Goal: Task Accomplishment & Management: Manage account settings

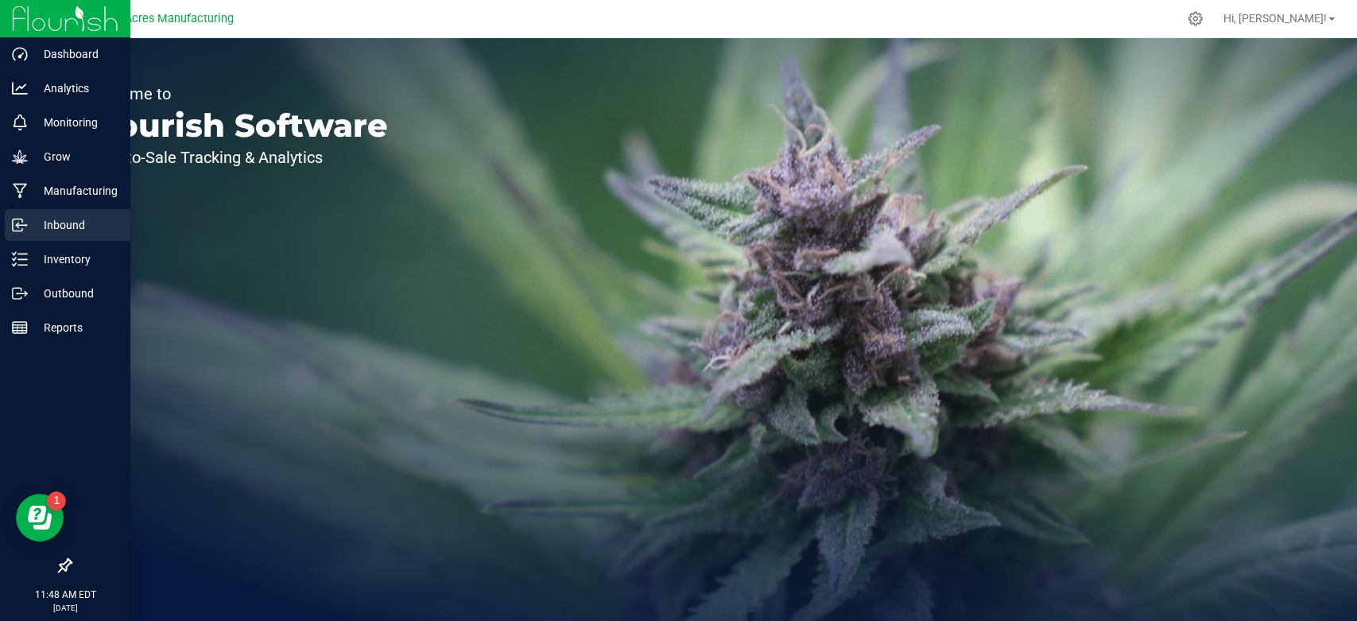
click at [14, 241] on link "Inbound" at bounding box center [65, 226] width 130 height 34
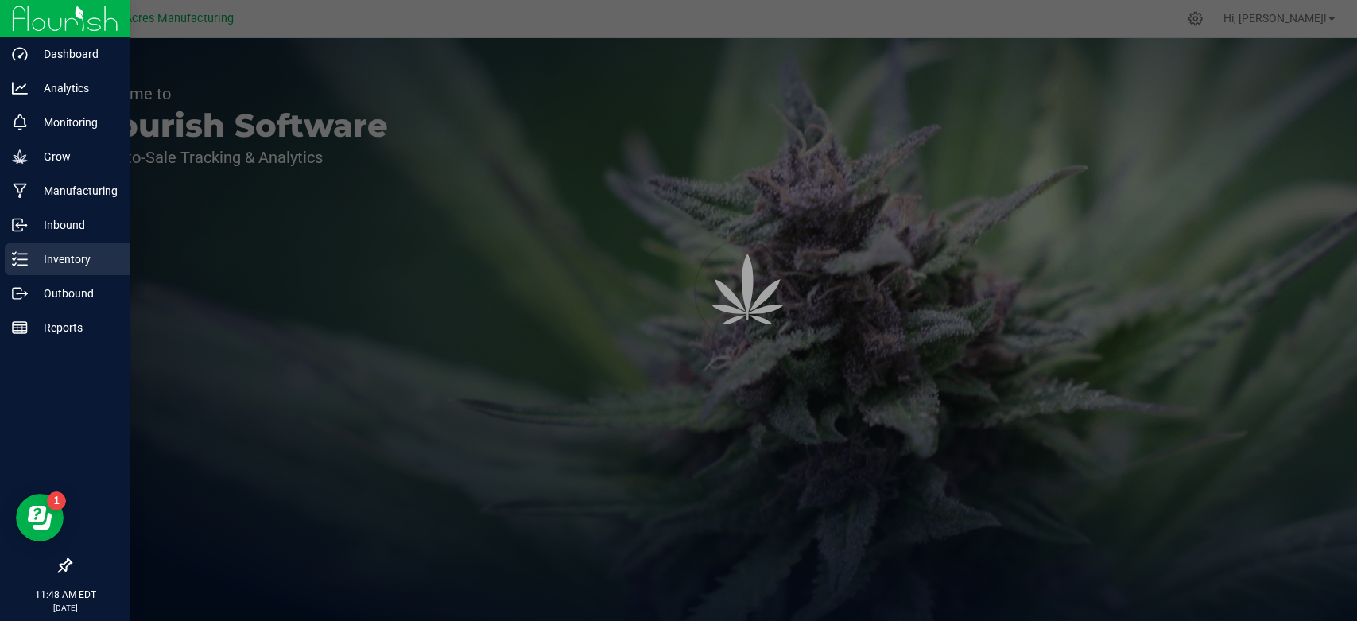
click at [25, 260] on icon at bounding box center [20, 259] width 16 height 16
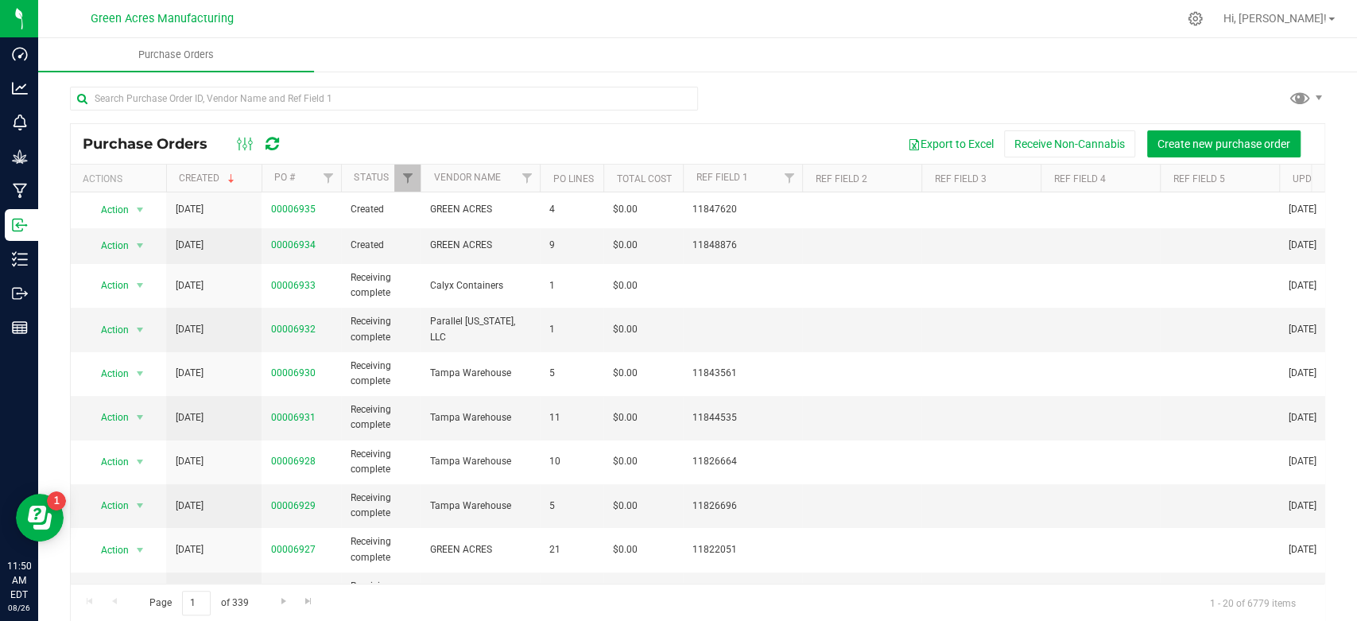
click at [572, 113] on div at bounding box center [384, 105] width 628 height 37
click at [574, 76] on div "Purchase Orders Export to Excel Receive Non-Cannabis Create new purchase order …" at bounding box center [697, 354] width 1319 height 568
click at [572, 91] on input "text" at bounding box center [384, 99] width 628 height 24
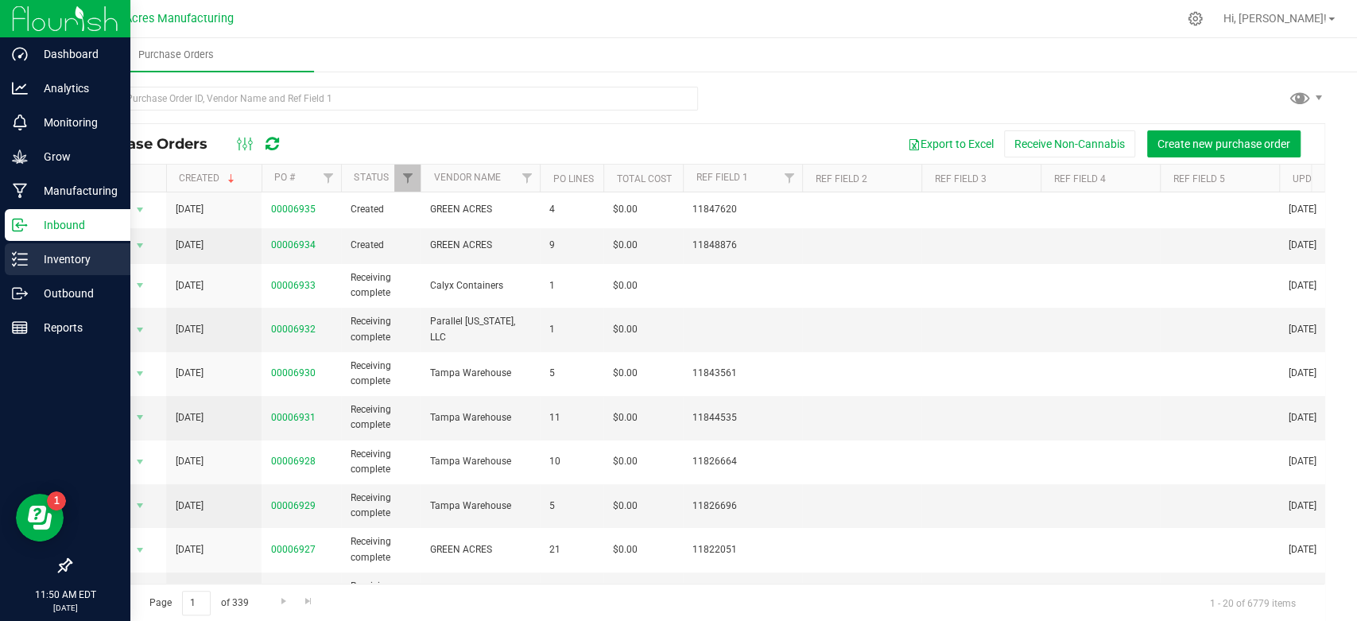
click at [25, 252] on icon at bounding box center [20, 259] width 16 height 16
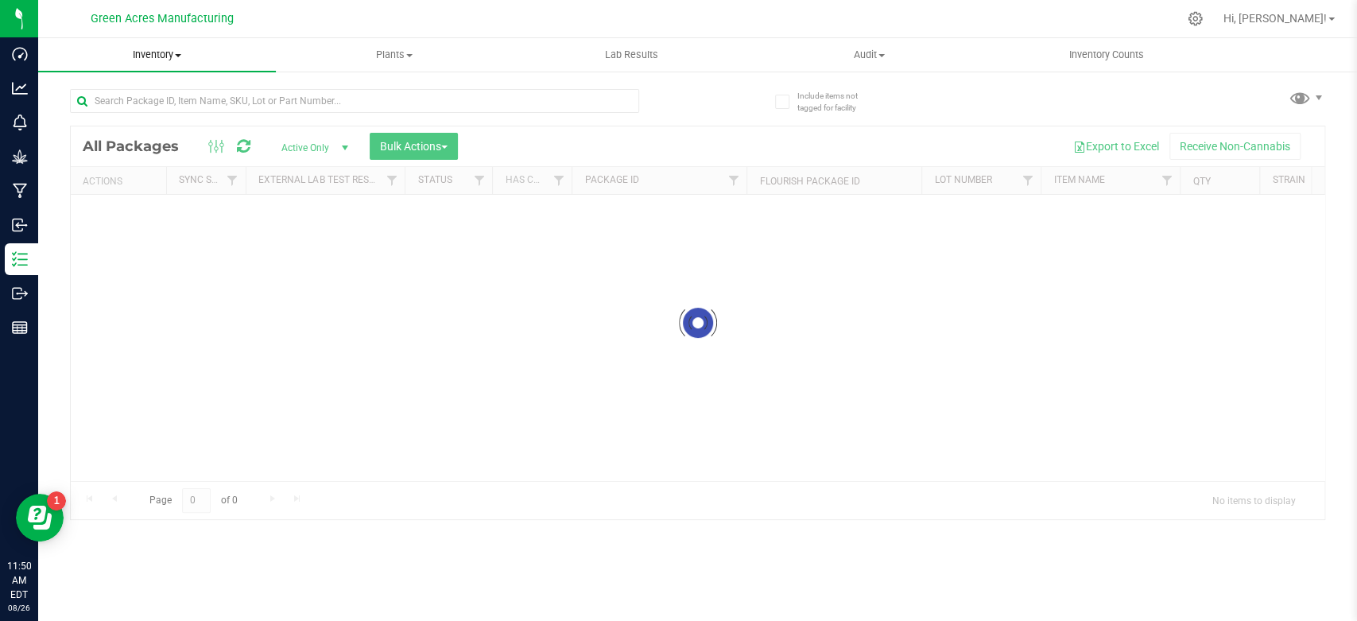
click at [178, 60] on span "Inventory" at bounding box center [157, 55] width 238 height 14
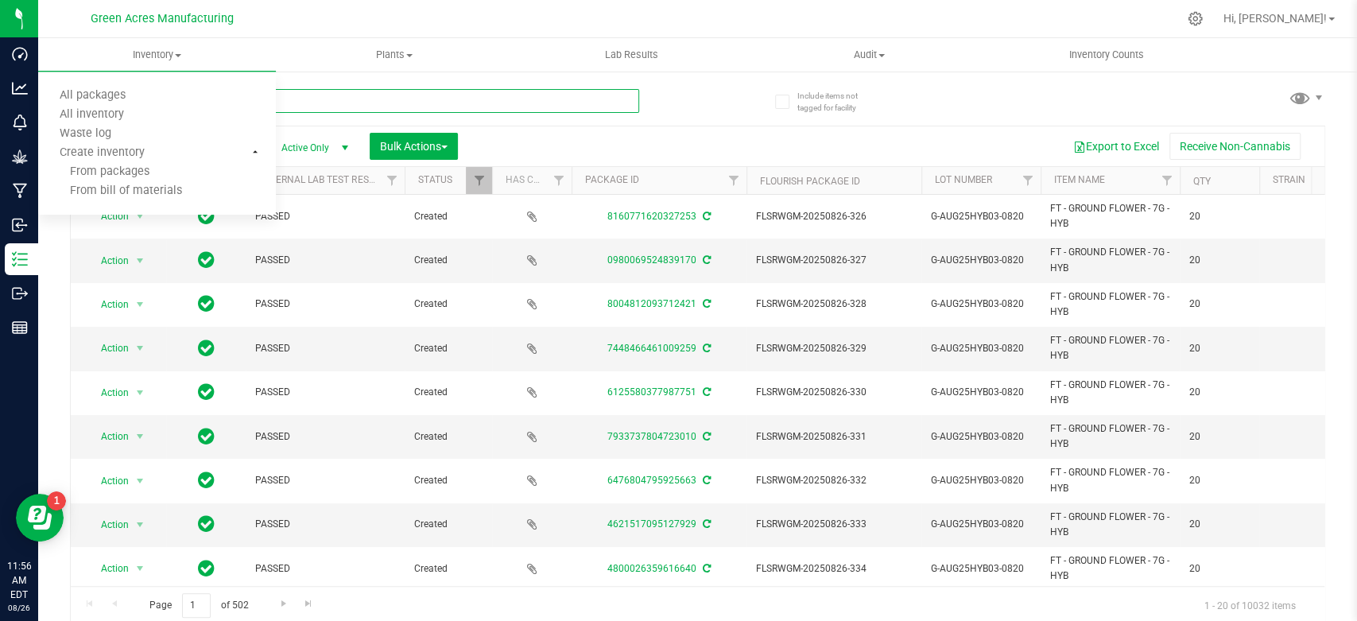
click at [511, 100] on input "text" at bounding box center [354, 101] width 569 height 24
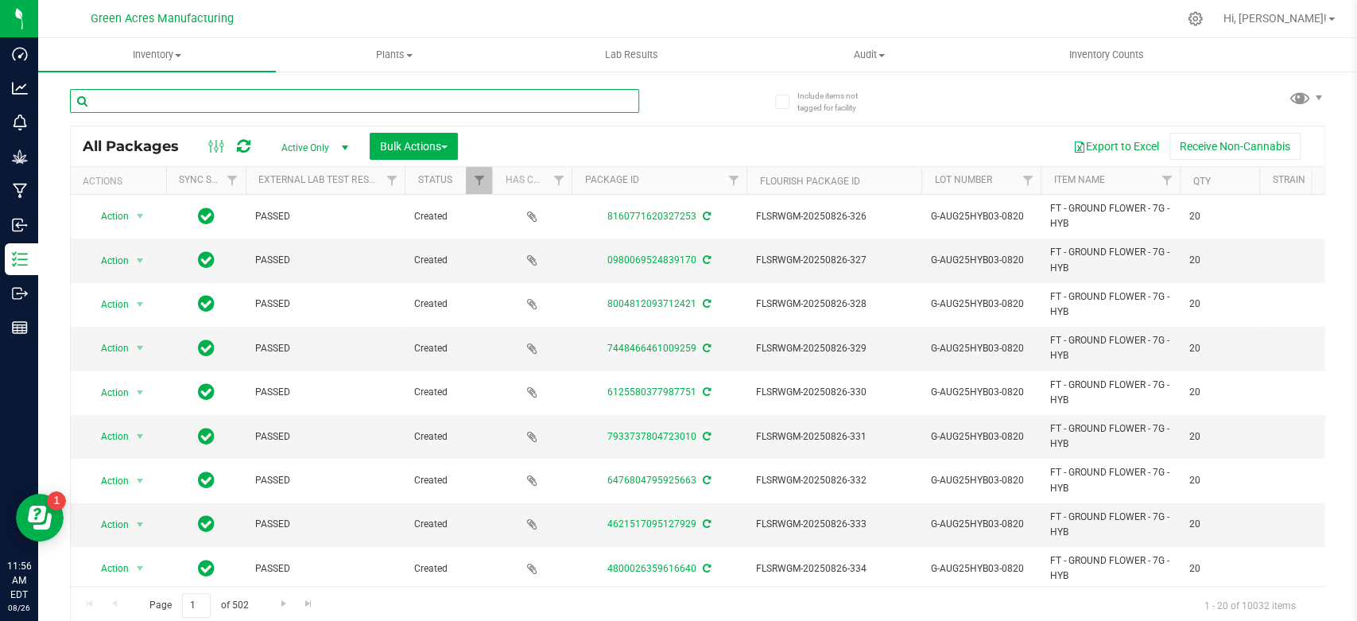
paste input "Lid - 7mL 15D Calyx CRP PP White TPE Seal PL-DML-002-02"
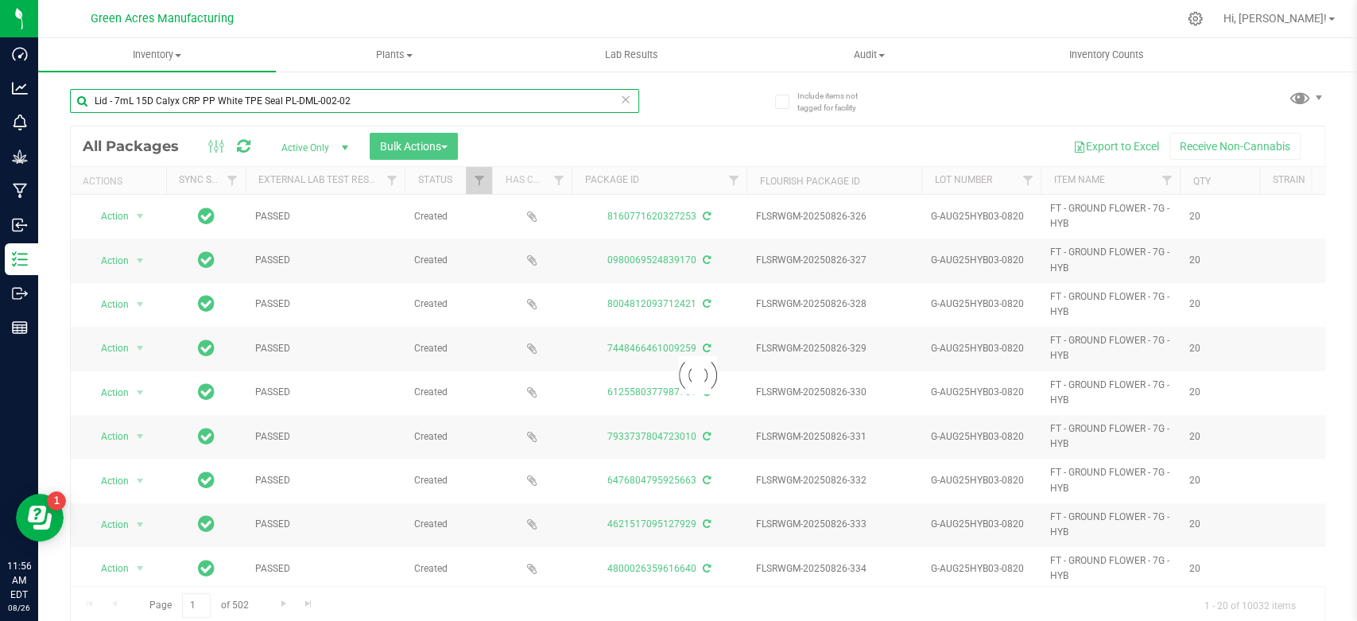
type input "Lid - 7mL 15D Calyx CRP PP White TPE Seal PL-DML-002-02"
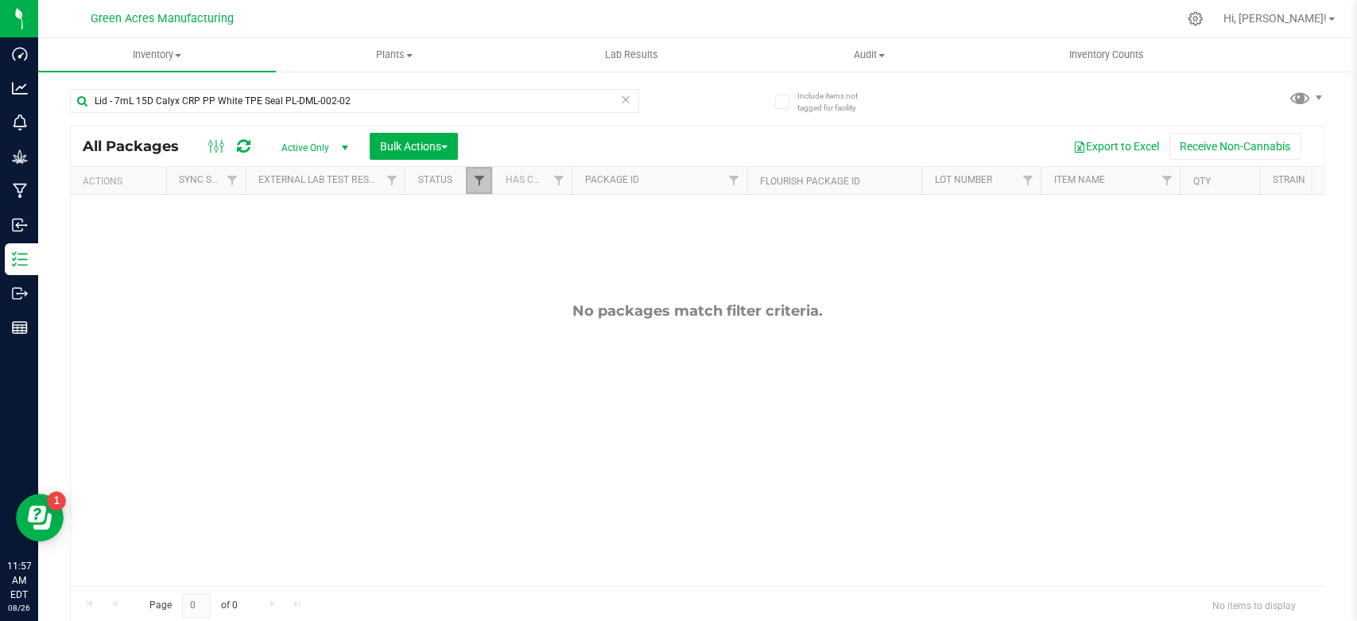
click at [483, 176] on span "Filter" at bounding box center [478, 180] width 13 height 13
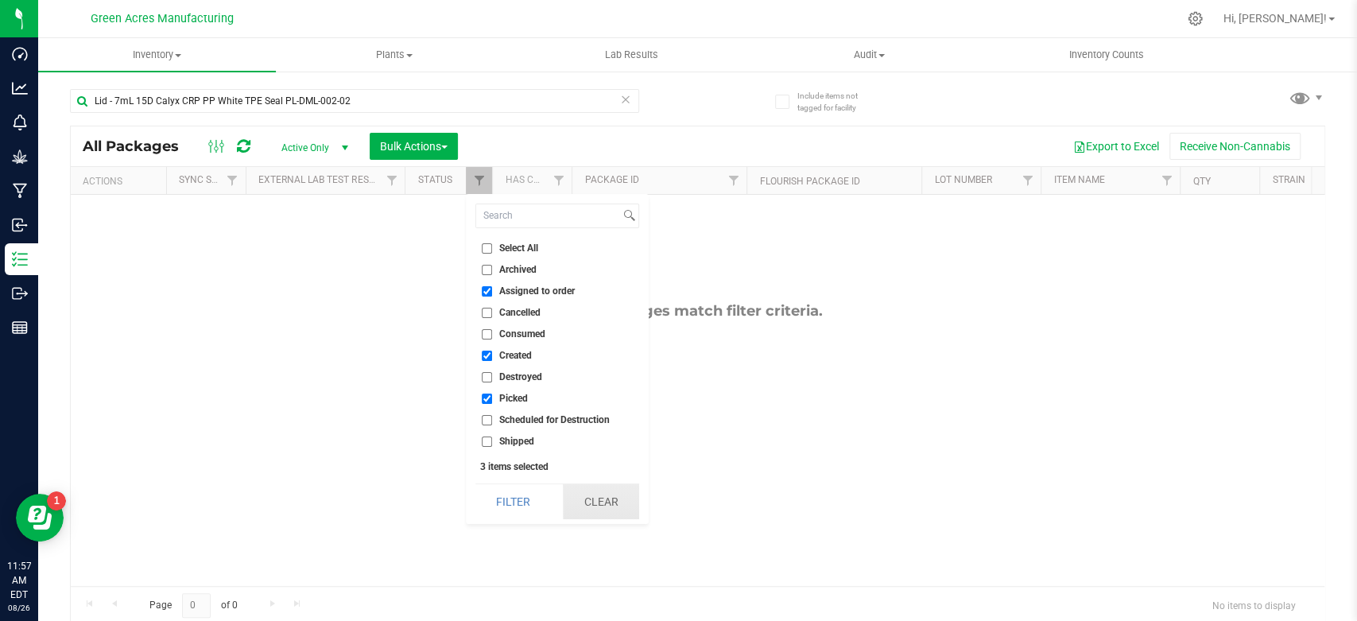
click at [597, 494] on button "Clear" at bounding box center [601, 501] width 76 height 35
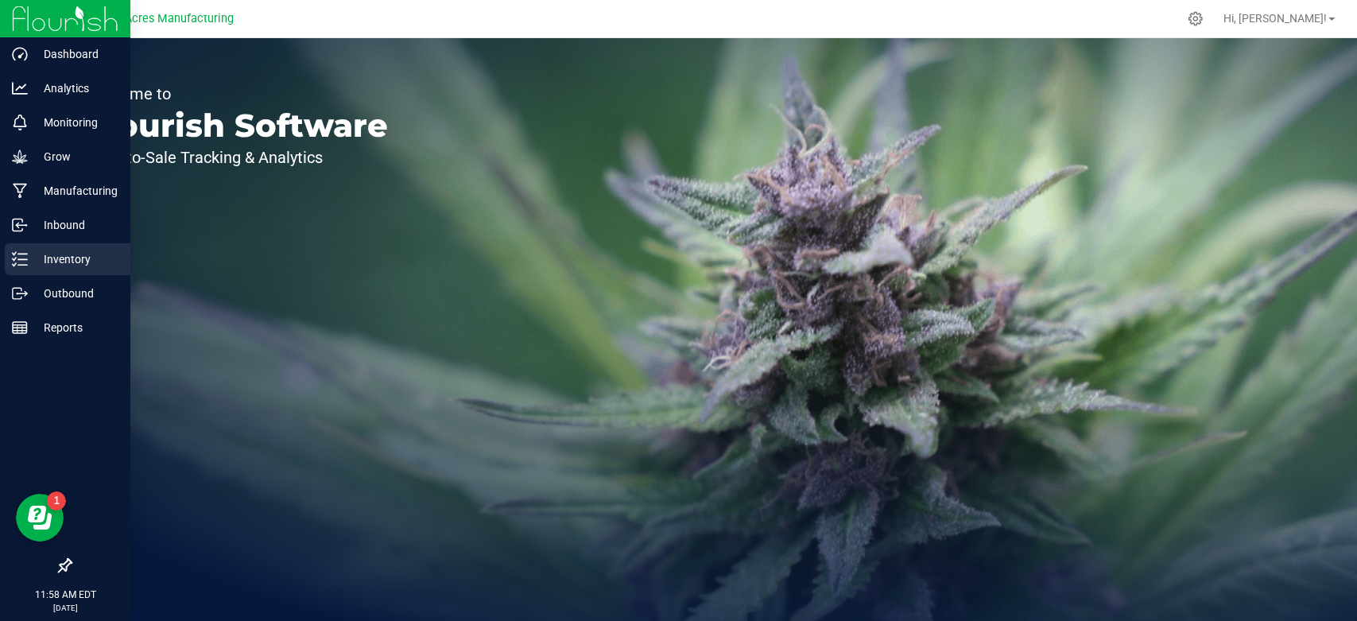
click at [15, 268] on div "Inventory" at bounding box center [68, 259] width 126 height 32
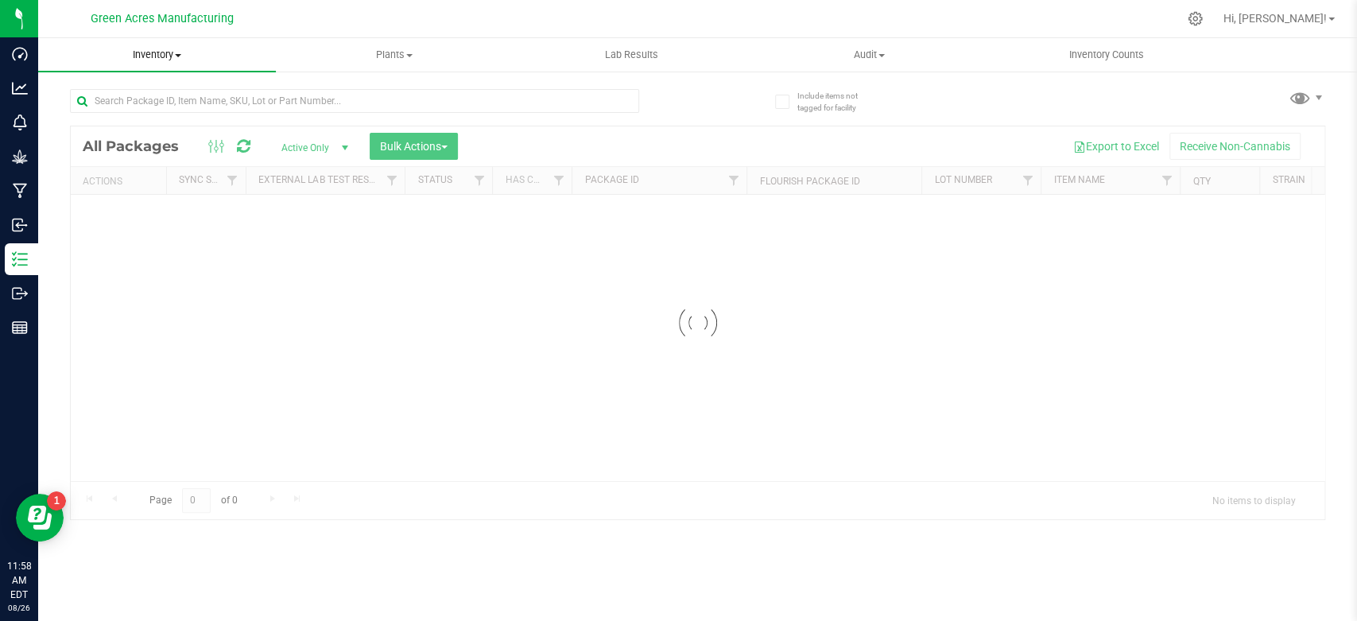
click at [176, 56] on span at bounding box center [178, 55] width 6 height 3
click at [134, 113] on span "All inventory" at bounding box center [91, 115] width 107 height 14
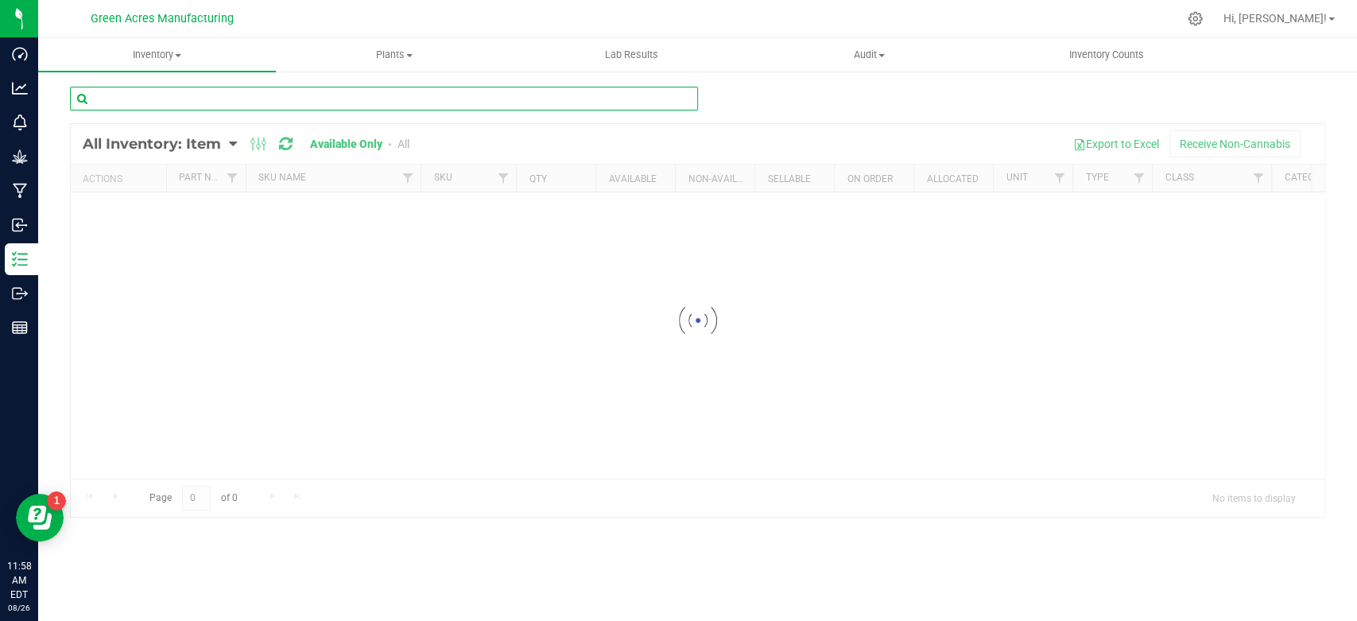
click at [153, 99] on input "text" at bounding box center [384, 99] width 628 height 24
paste input "3002558"
type input "3002558"
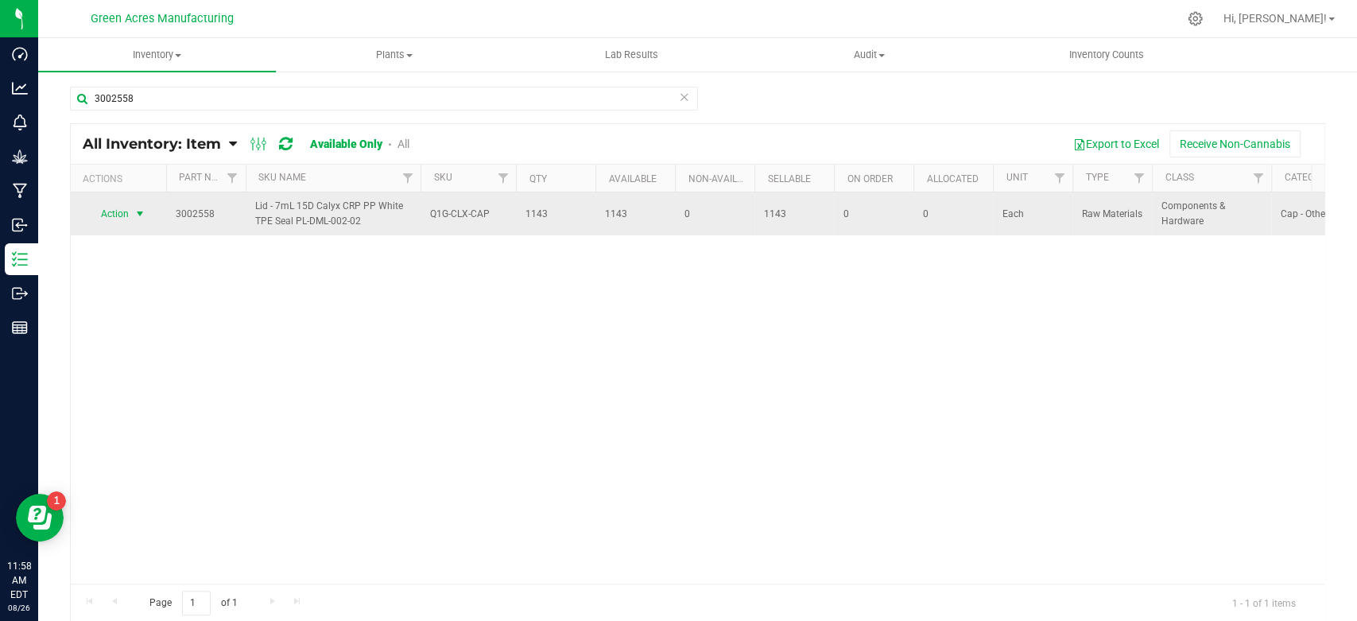
click at [134, 210] on span "select" at bounding box center [140, 213] width 13 height 13
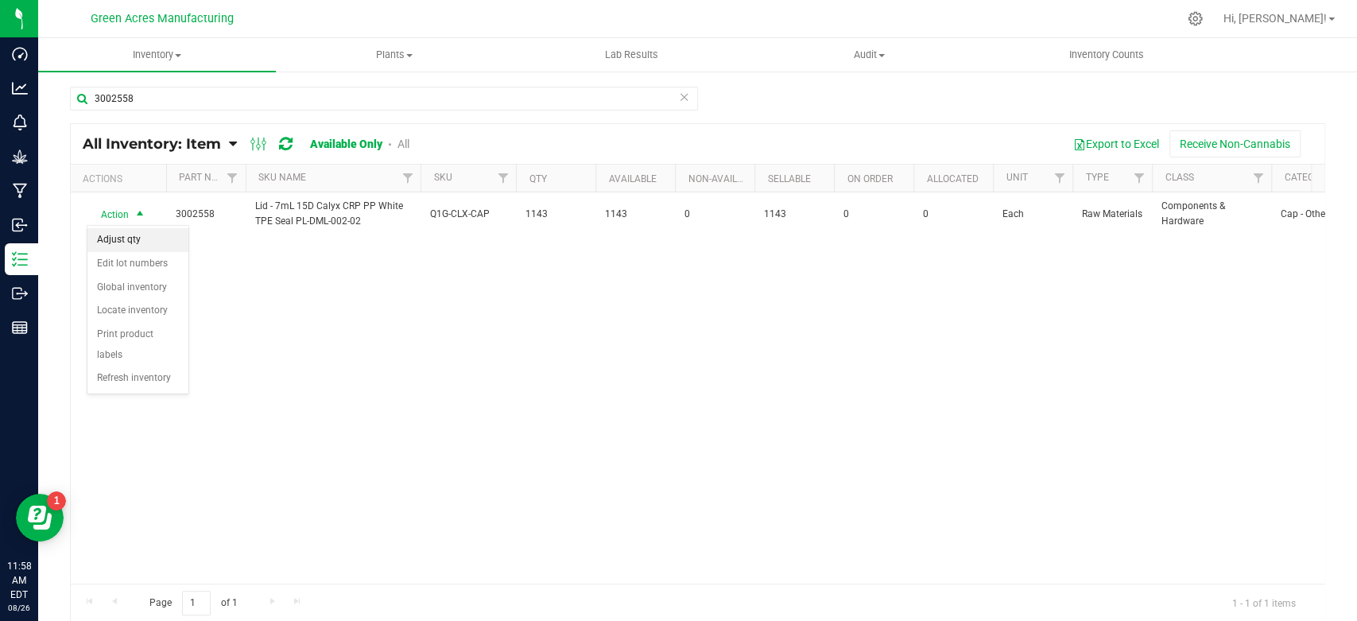
click at [138, 244] on li "Adjust qty" at bounding box center [137, 240] width 101 height 24
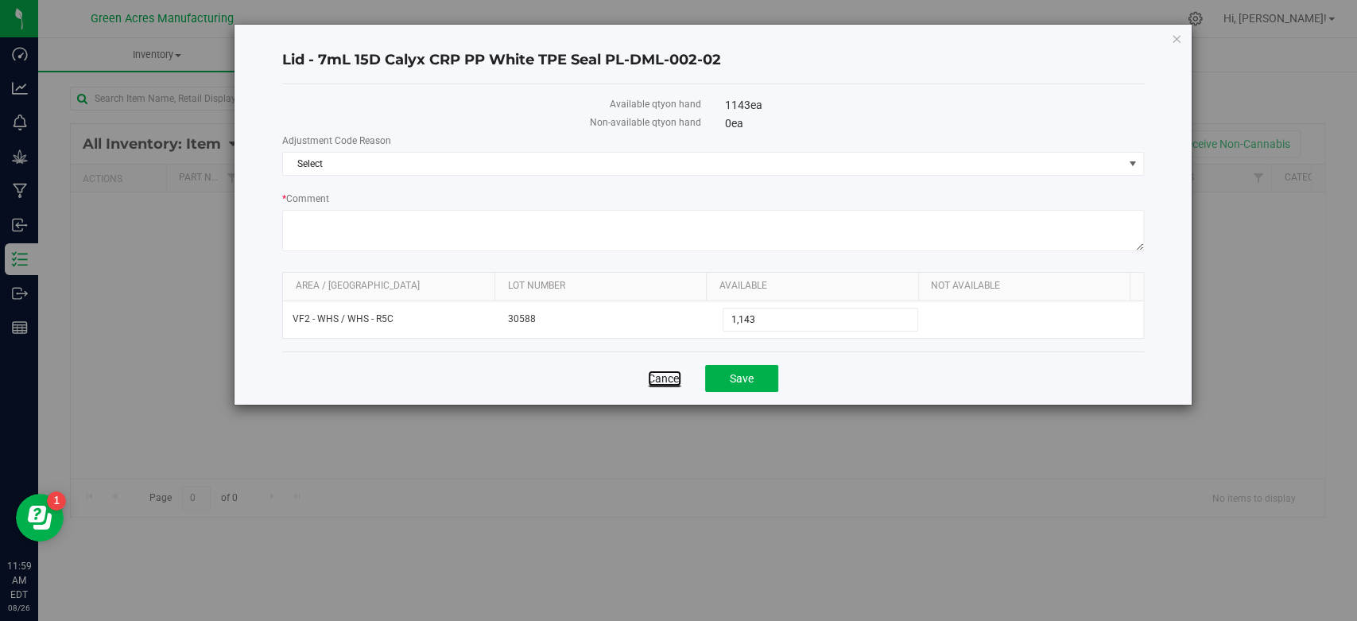
click at [667, 376] on link "Cancel" at bounding box center [664, 378] width 33 height 16
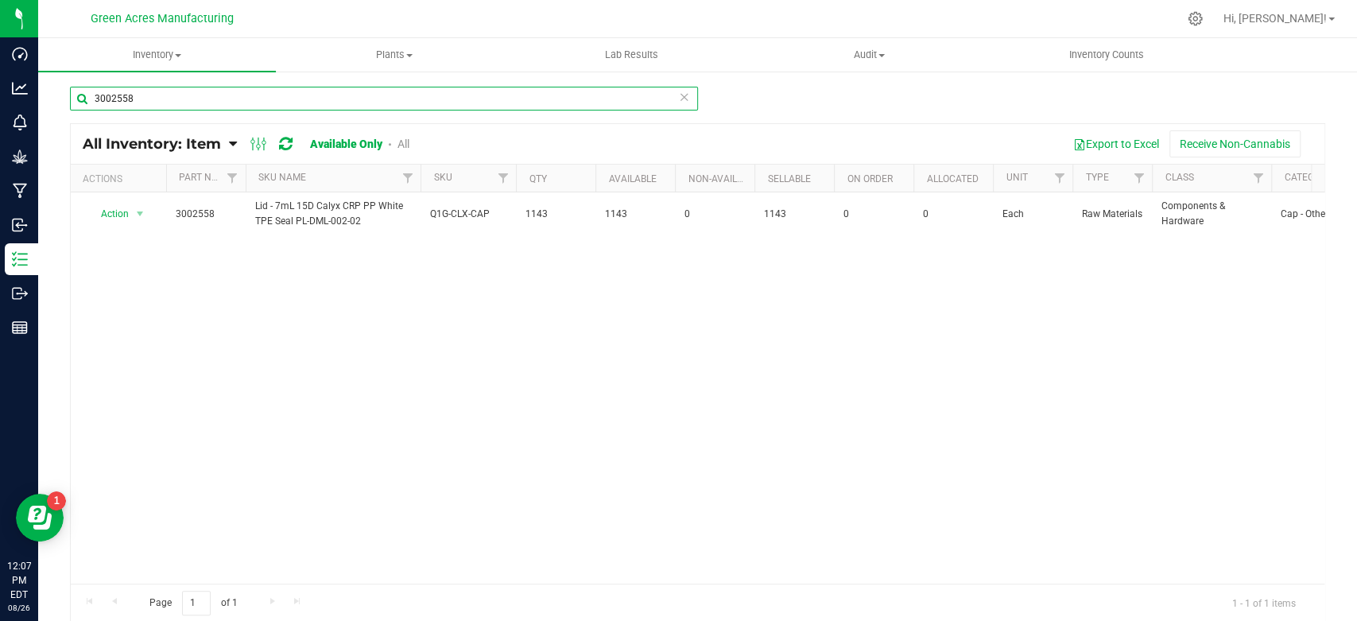
click at [494, 103] on input "3002558" at bounding box center [384, 99] width 628 height 24
paste input "3004400"
type input "3004400"
click at [123, 215] on span "Action" at bounding box center [108, 214] width 43 height 22
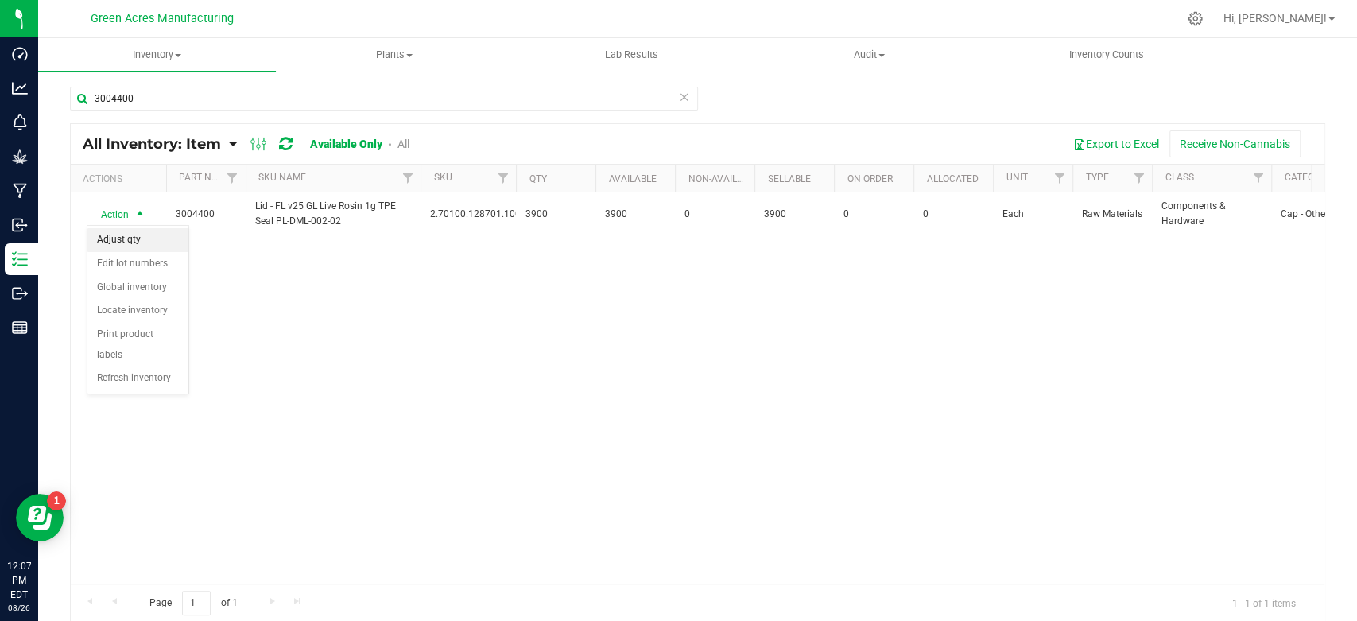
click at [131, 246] on li "Adjust qty" at bounding box center [137, 240] width 101 height 24
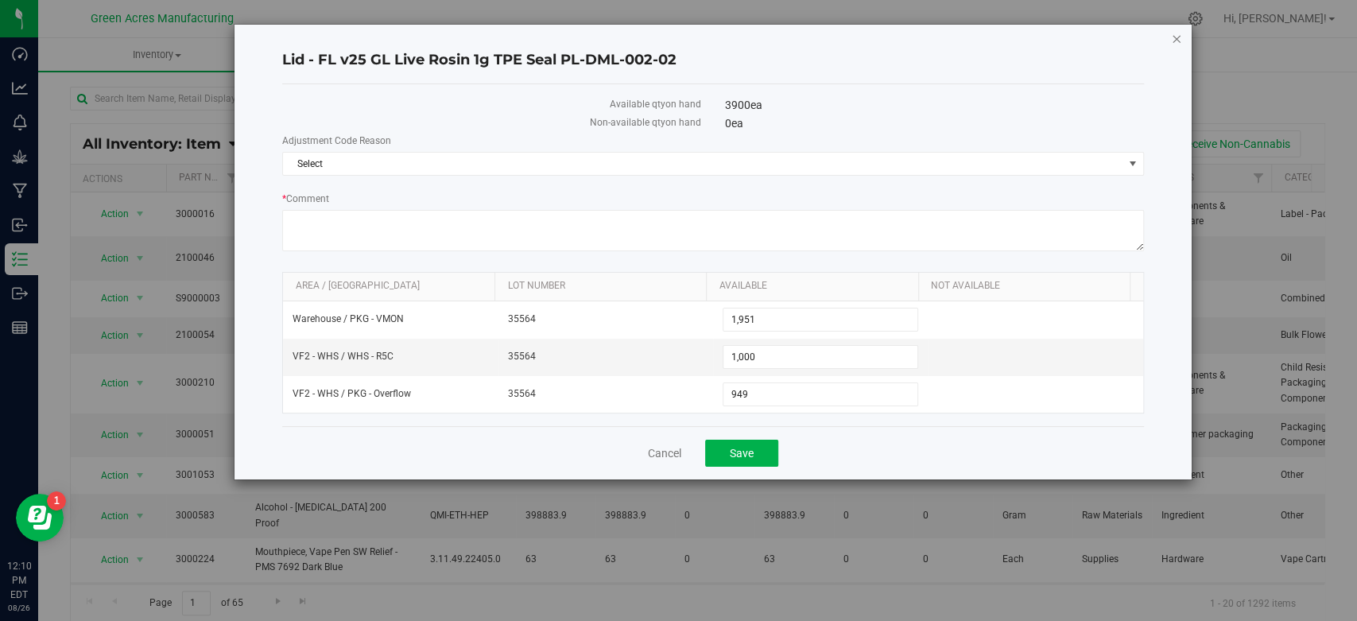
click at [1177, 39] on icon "button" at bounding box center [1176, 38] width 11 height 19
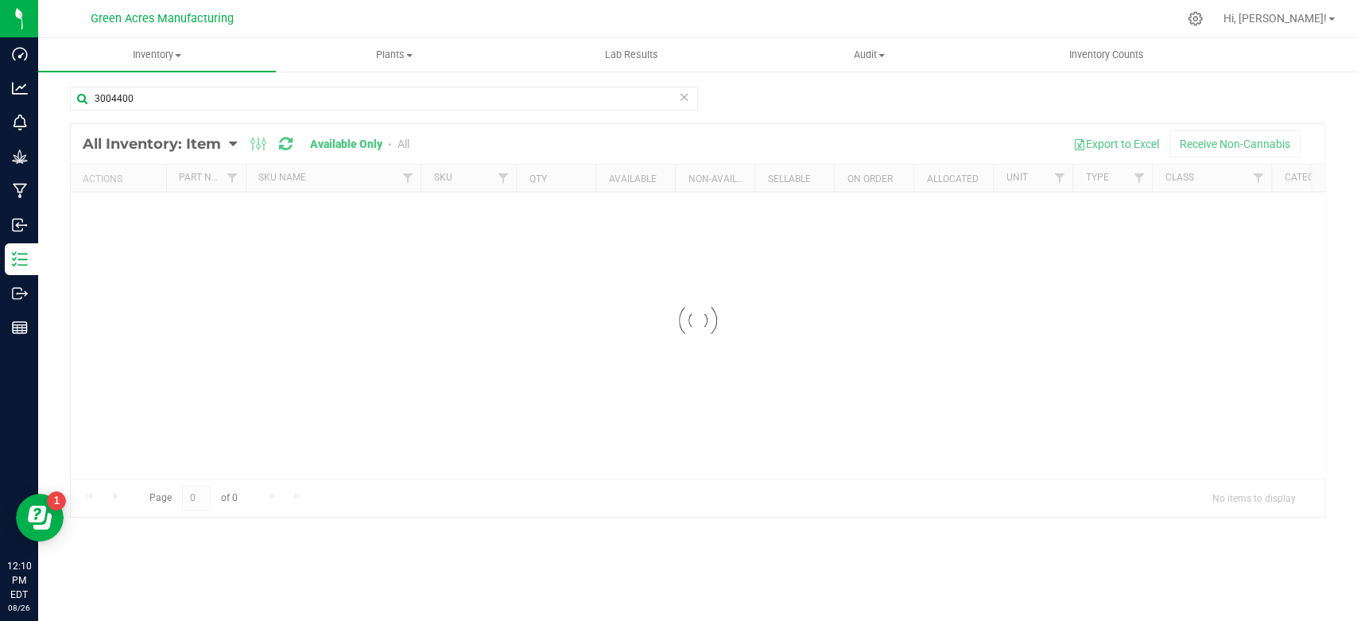
click at [684, 99] on icon at bounding box center [684, 96] width 11 height 19
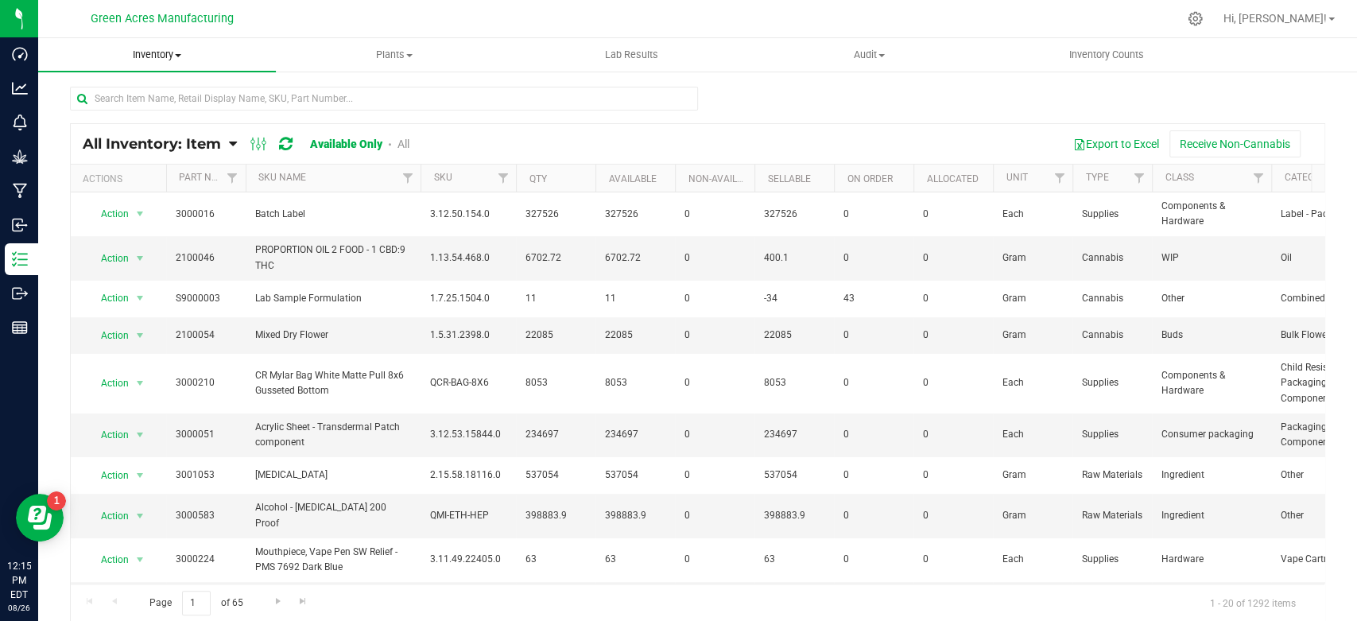
click at [158, 59] on span "Inventory" at bounding box center [157, 55] width 238 height 14
click at [139, 100] on span "All packages" at bounding box center [92, 96] width 109 height 14
